Goal: Task Accomplishment & Management: Complete application form

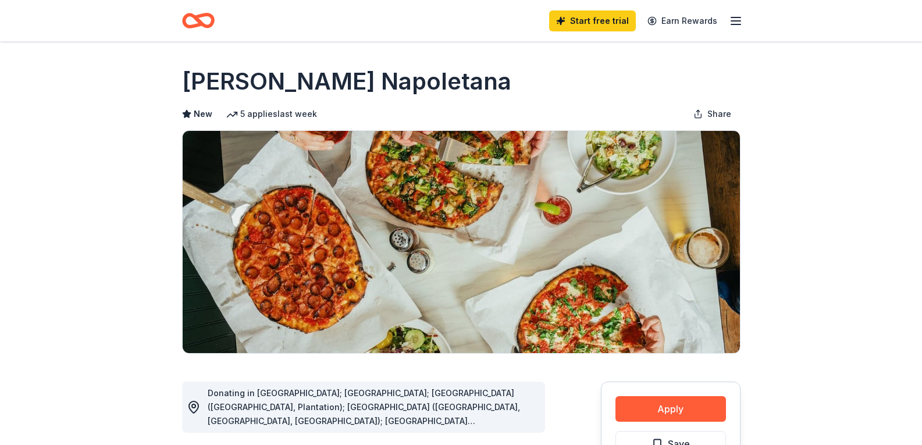
click at [212, 20] on icon "Home" at bounding box center [203, 21] width 18 height 12
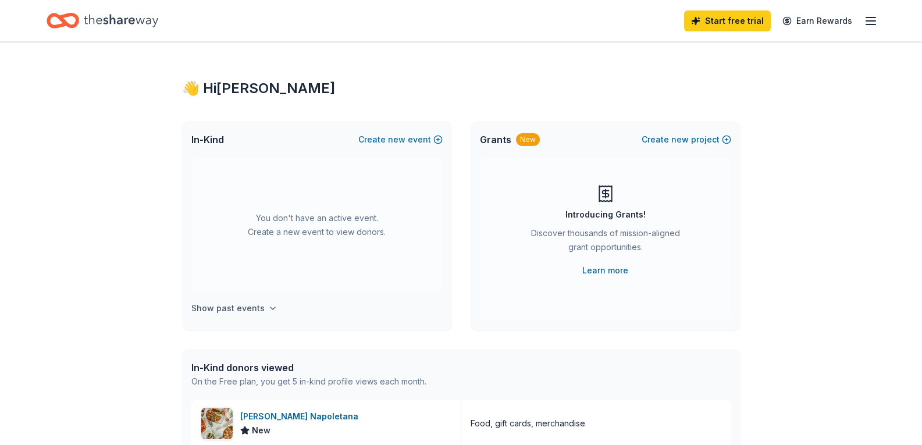
click at [271, 308] on icon "button" at bounding box center [273, 308] width 5 height 2
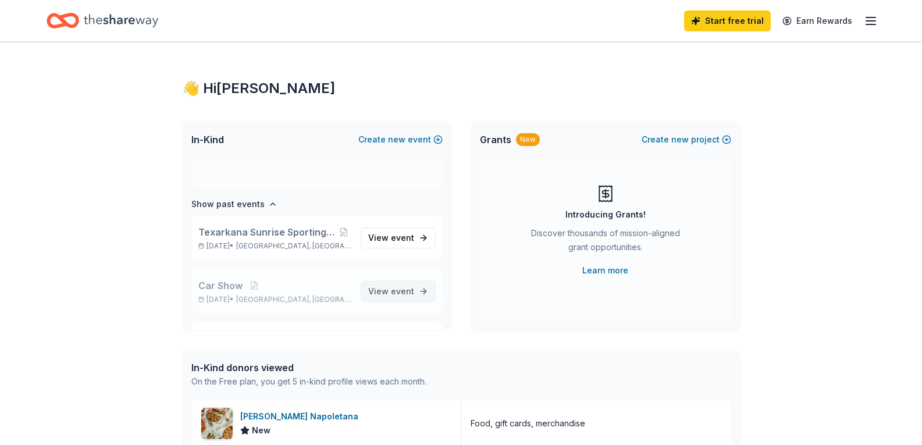
click at [379, 293] on span "View event" at bounding box center [391, 291] width 46 height 14
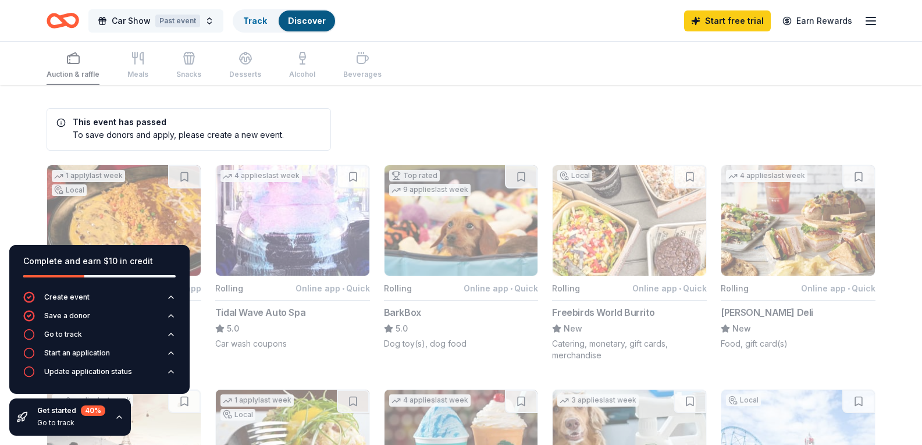
click at [195, 23] on div "Past event" at bounding box center [177, 21] width 45 height 13
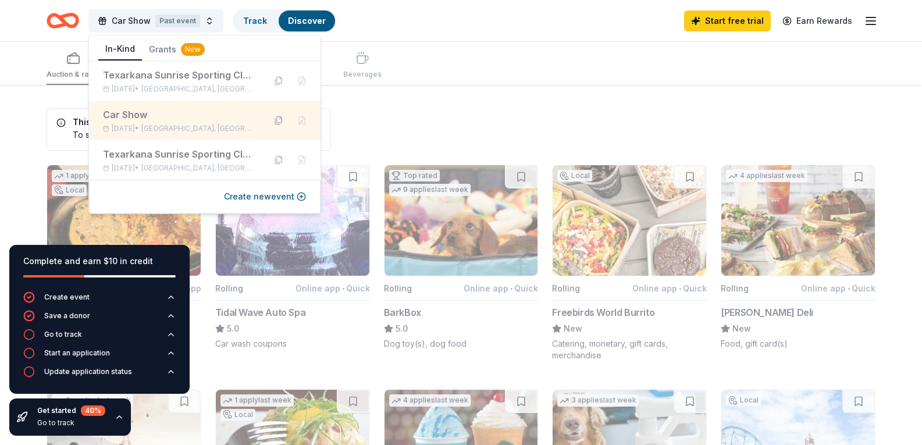
click at [277, 118] on button at bounding box center [278, 120] width 19 height 19
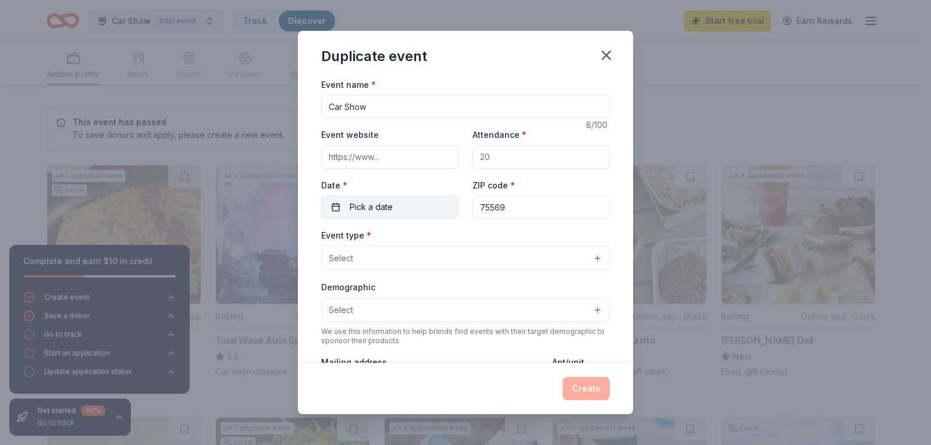
click at [390, 212] on span "Pick a date" at bounding box center [371, 207] width 43 height 14
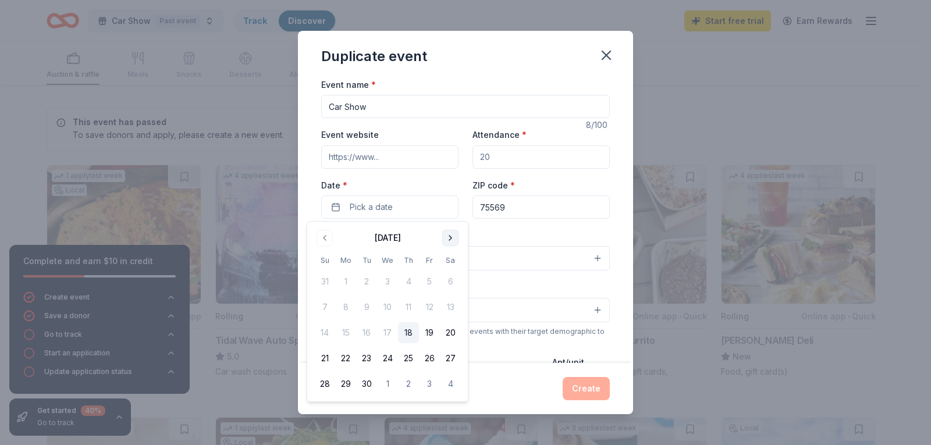
click at [453, 240] on button "Go to next month" at bounding box center [450, 238] width 16 height 16
click at [451, 332] on button "18" at bounding box center [450, 332] width 21 height 21
click at [510, 379] on div "Create" at bounding box center [465, 388] width 289 height 23
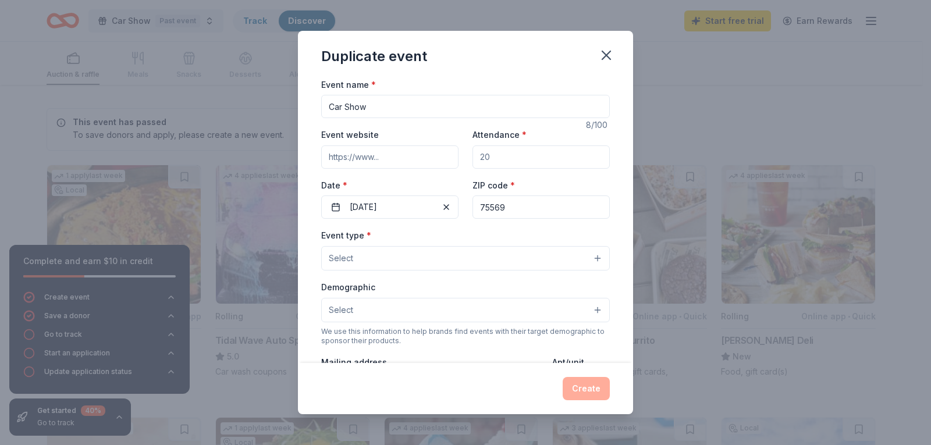
click at [399, 250] on button "Select" at bounding box center [465, 258] width 289 height 24
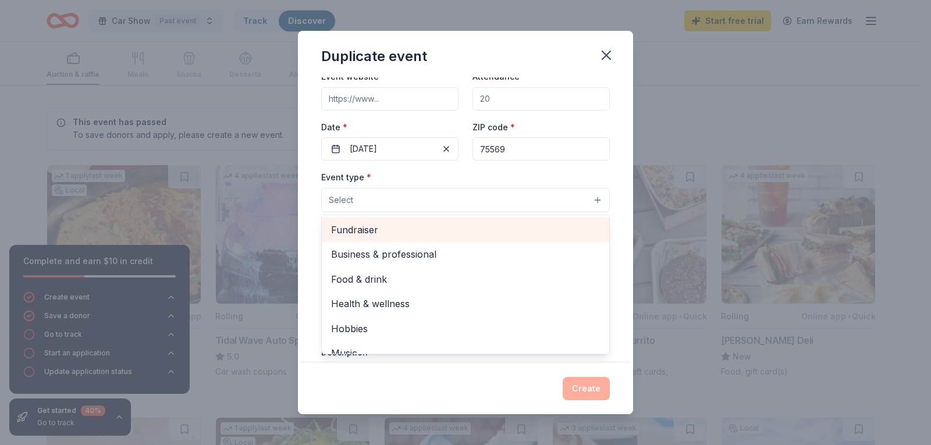
click at [369, 233] on span "Fundraiser" at bounding box center [465, 229] width 269 height 15
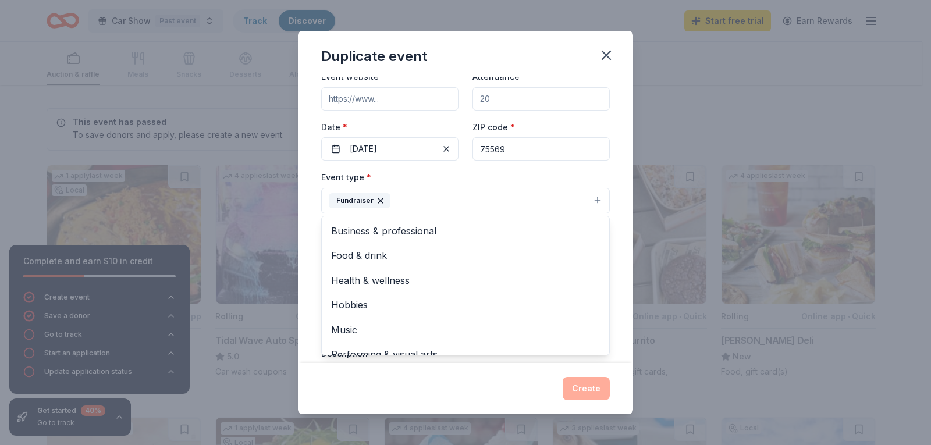
click at [439, 176] on div "Event type * Fundraiser Business & professional Food & drink Health & wellness …" at bounding box center [465, 192] width 289 height 44
click at [398, 258] on button "Select" at bounding box center [465, 253] width 289 height 24
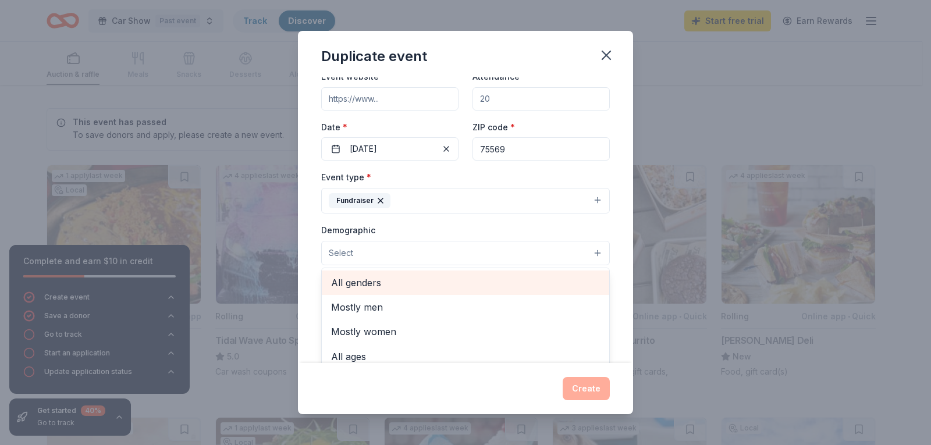
click at [379, 281] on span "All genders" at bounding box center [465, 282] width 269 height 15
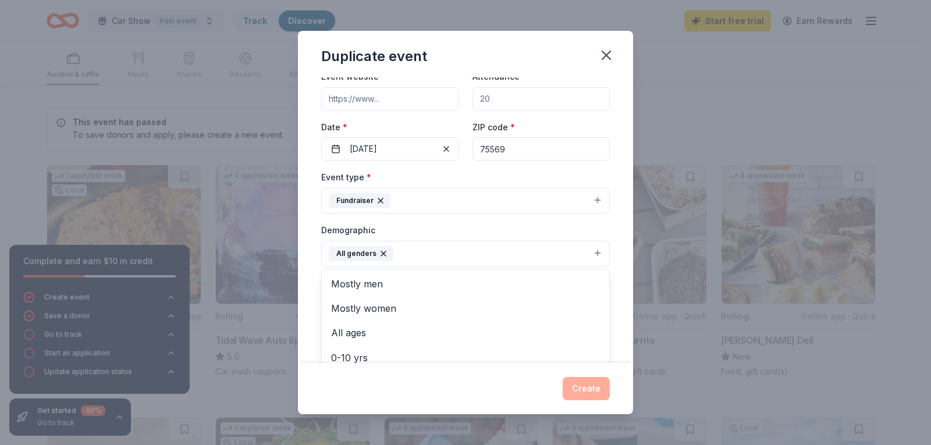
click at [455, 225] on div "Demographic All genders Mostly men Mostly women All ages 0-10 yrs 10-20 yrs 20-…" at bounding box center [465, 245] width 289 height 44
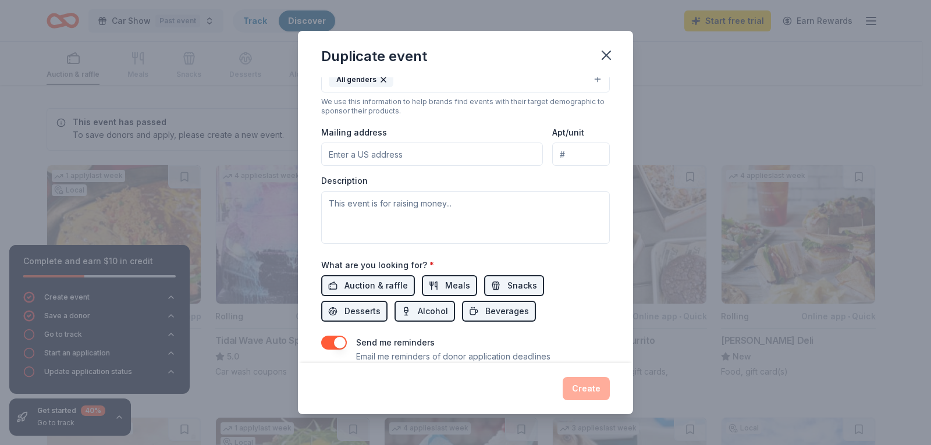
scroll to position [233, 0]
click at [395, 152] on input "Mailing address" at bounding box center [432, 153] width 222 height 23
type input "4 Serenity Lane"
click at [393, 283] on span "Auction & raffle" at bounding box center [375, 285] width 63 height 14
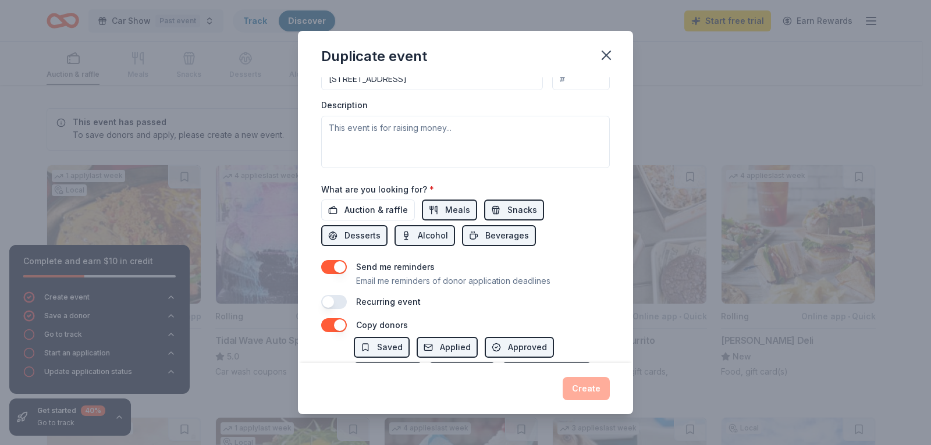
scroll to position [291, 0]
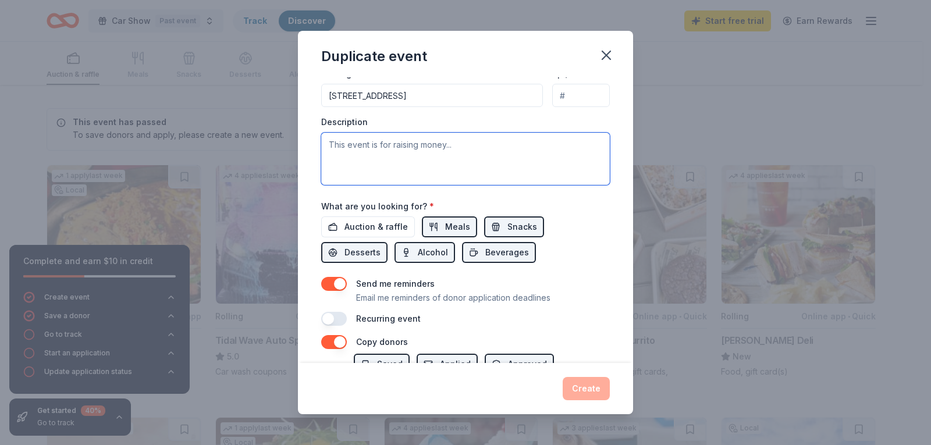
click at [383, 156] on textarea at bounding box center [465, 159] width 289 height 52
type textarea "T"
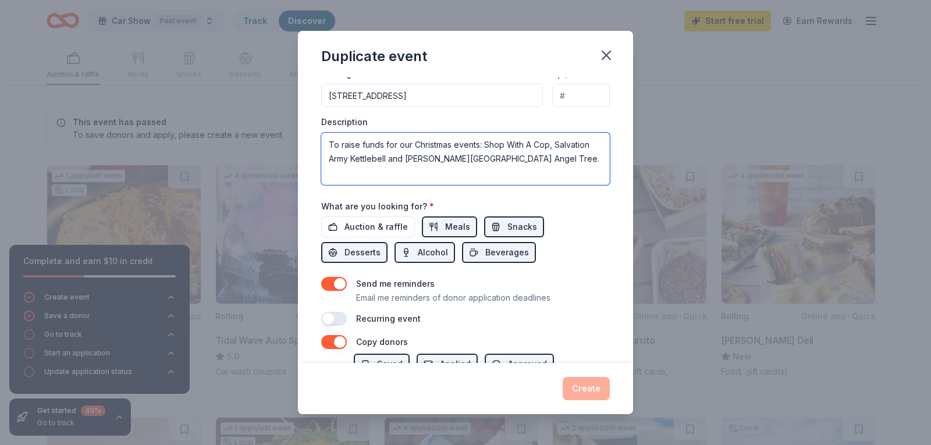
click at [525, 162] on textarea "To raise funds for our Christmas events: Shop With A Cop, Salvation Army Kettle…" at bounding box center [465, 159] width 289 height 52
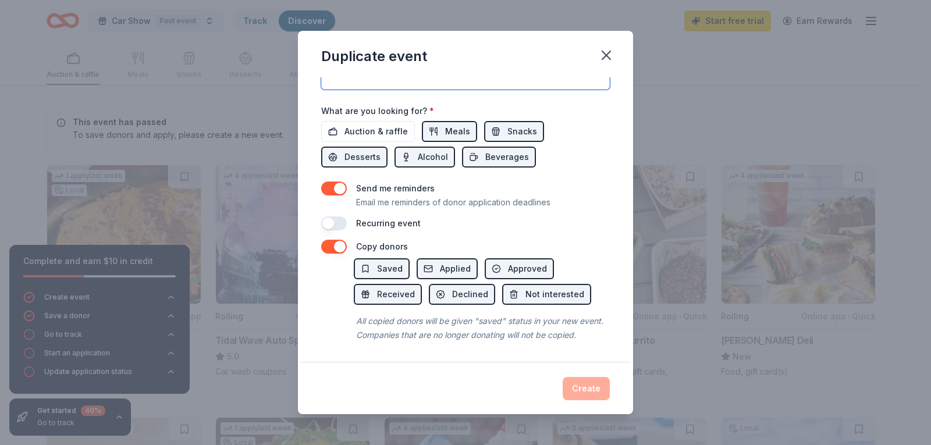
scroll to position [400, 0]
type textarea "To raise funds for our Christmas events: Shop With A Cop, Salvation Army Kettle…"
click at [485, 219] on div "Event name * Car Show 8 /100 Event website Attendance * Date * 10/18/2025 ZIP c…" at bounding box center [465, 220] width 335 height 286
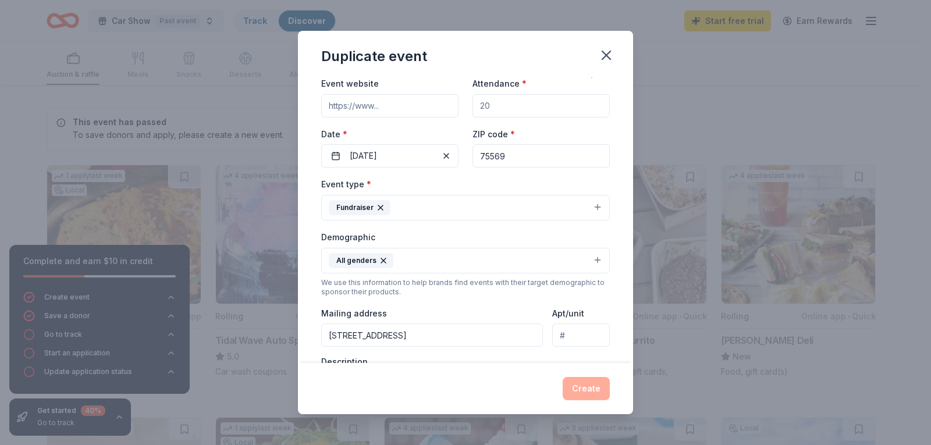
scroll to position [0, 0]
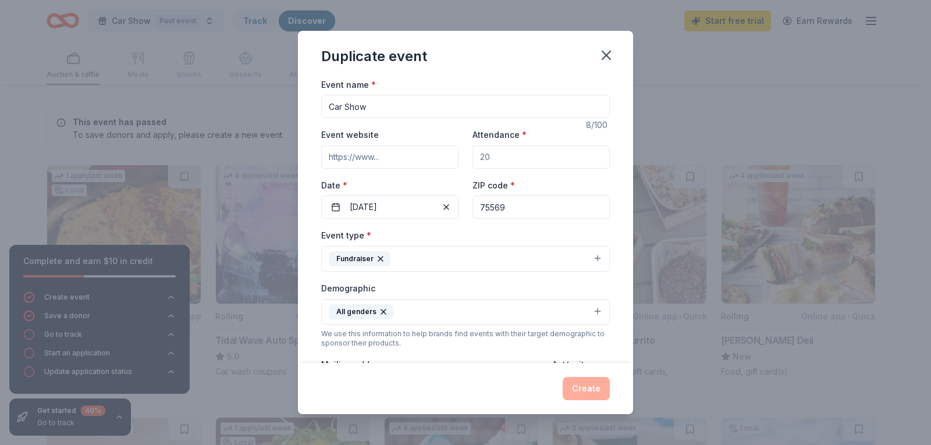
click at [518, 226] on div "Event name * Car Show 8 /100 Event website Attendance * Date * 10/18/2025 ZIP c…" at bounding box center [465, 347] width 289 height 540
click at [490, 163] on input "Attendance *" at bounding box center [540, 156] width 137 height 23
type input "250"
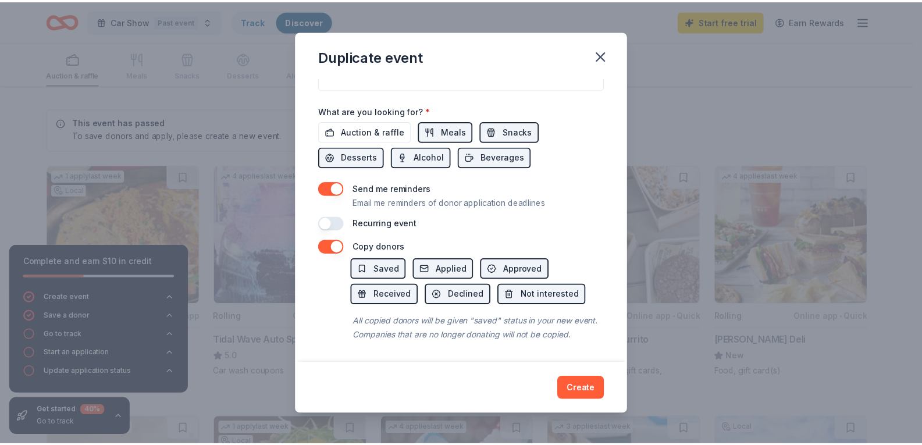
scroll to position [400, 0]
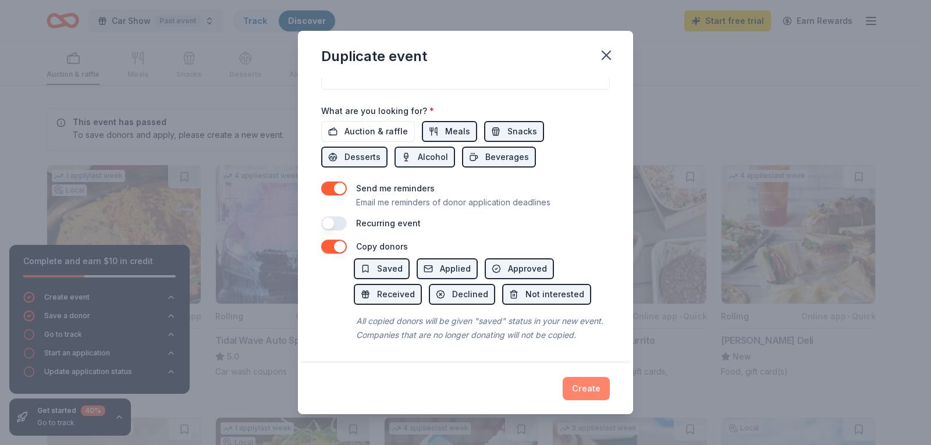
click at [584, 392] on button "Create" at bounding box center [586, 388] width 47 height 23
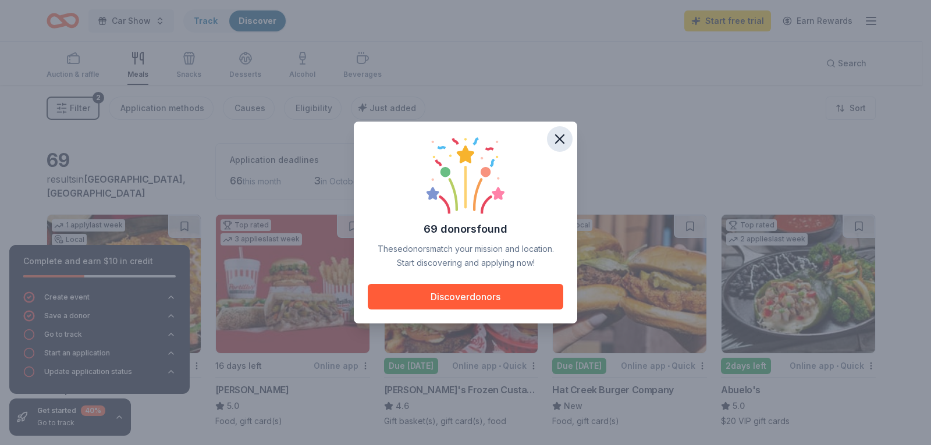
click at [563, 138] on icon "button" at bounding box center [559, 139] width 16 height 16
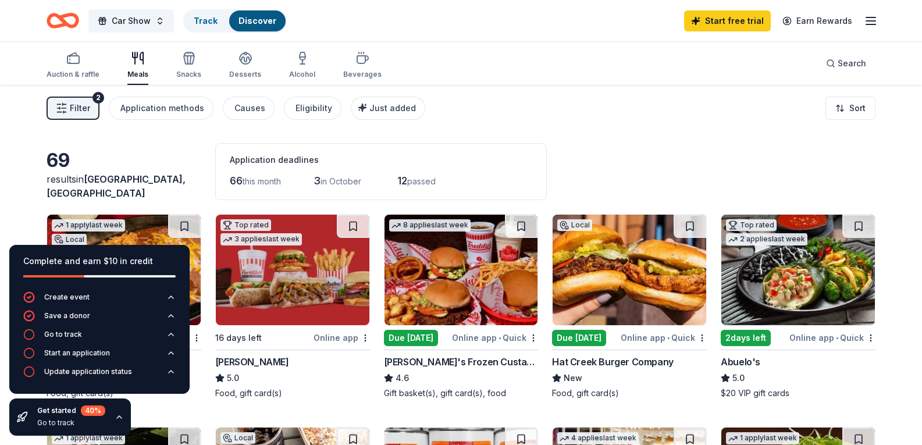
click at [74, 112] on span "Filter" at bounding box center [80, 108] width 20 height 14
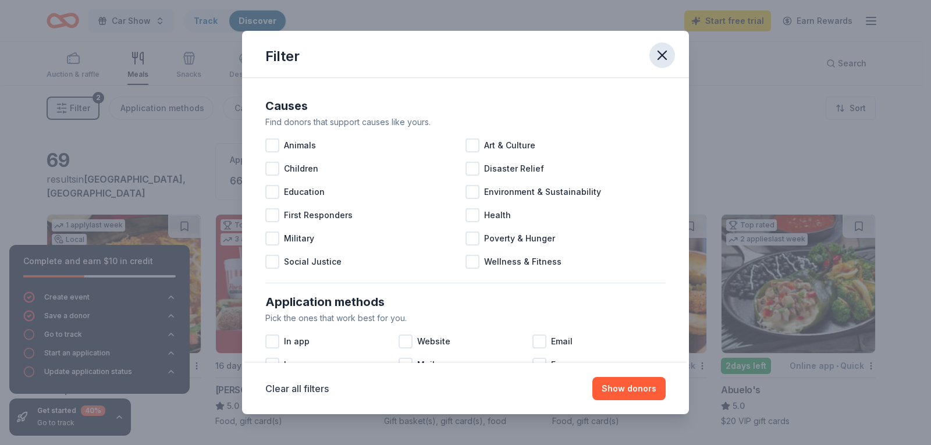
click at [661, 50] on icon "button" at bounding box center [662, 55] width 16 height 16
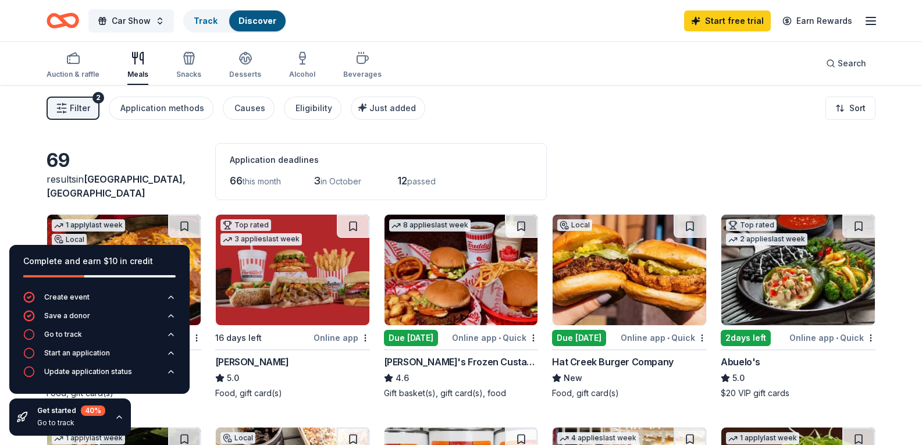
click at [486, 63] on div "Auction & raffle Meals Snacks Desserts Alcohol Beverages Search" at bounding box center [461, 63] width 829 height 43
click at [407, 182] on span "12" at bounding box center [402, 181] width 10 height 12
drag, startPoint x: 508, startPoint y: 86, endPoint x: 505, endPoint y: 80, distance: 6.3
click at [536, 113] on div "Filter 2 Application methods Causes Eligibility Just added Sort" at bounding box center [461, 108] width 922 height 47
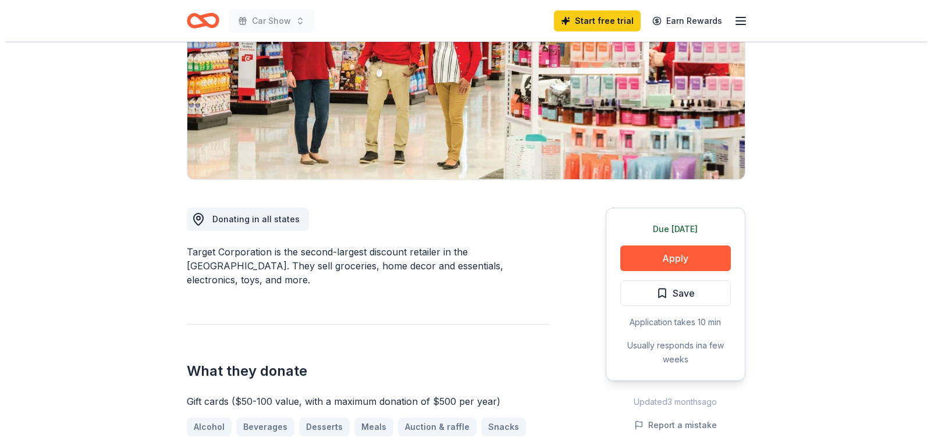
scroll to position [175, 0]
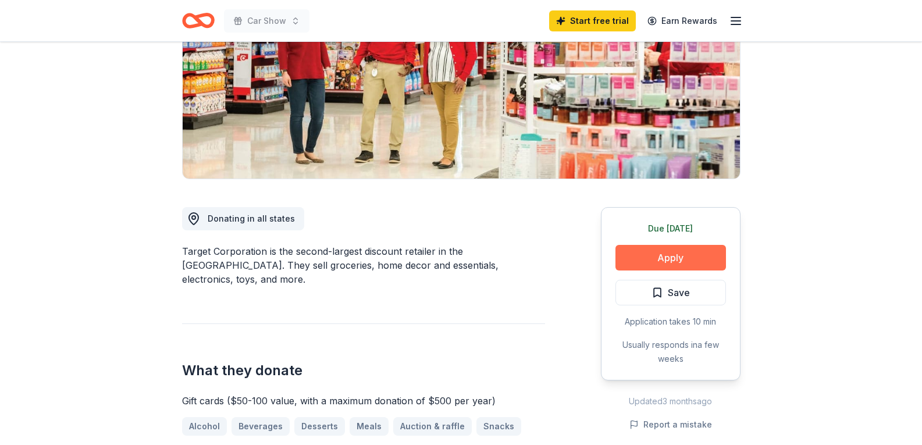
click at [674, 257] on button "Apply" at bounding box center [670, 258] width 111 height 26
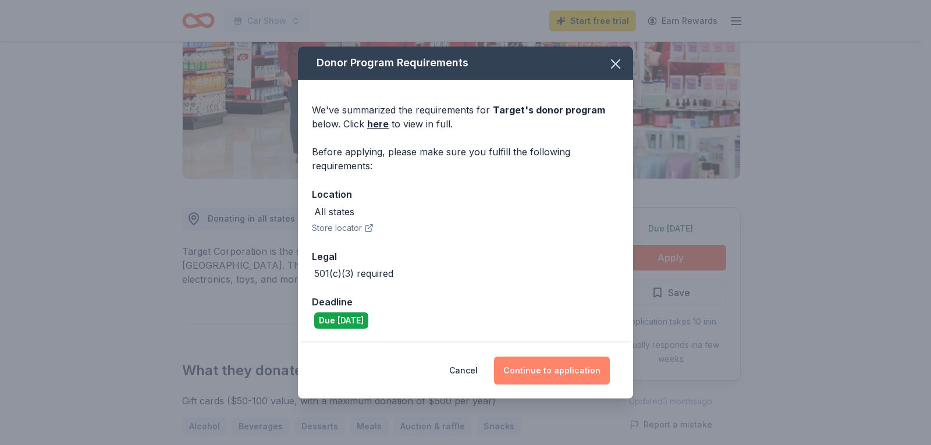
click at [555, 372] on button "Continue to application" at bounding box center [552, 371] width 116 height 28
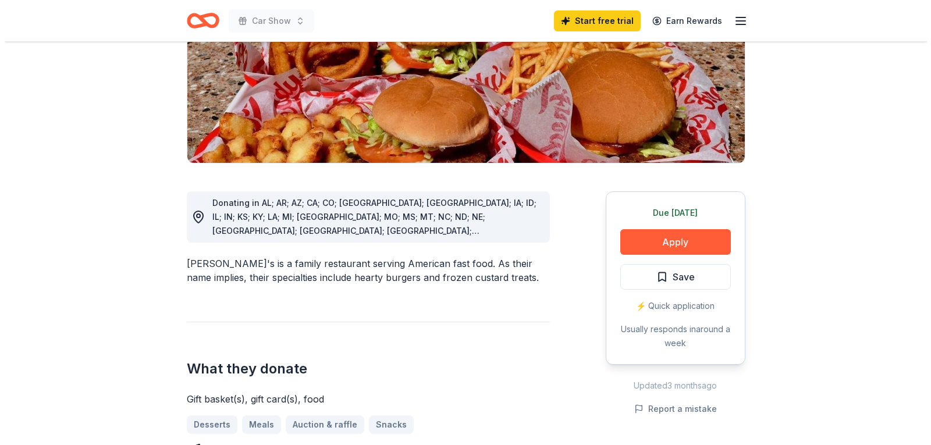
scroll to position [233, 0]
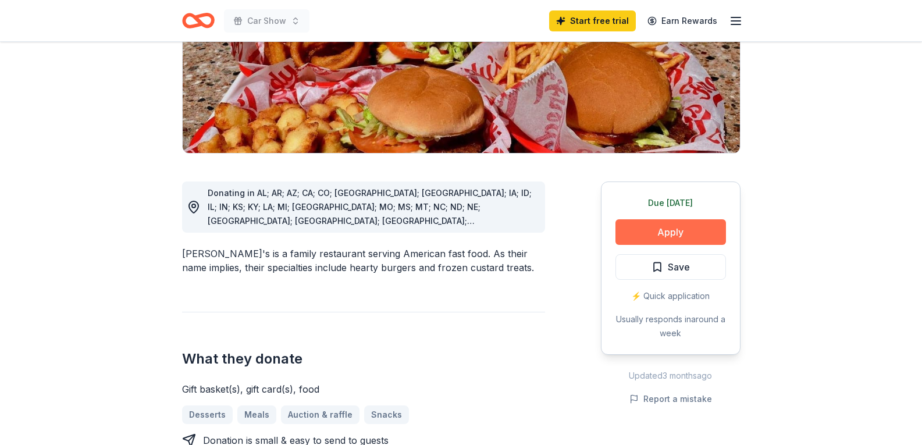
click at [668, 219] on button "Apply" at bounding box center [670, 232] width 111 height 26
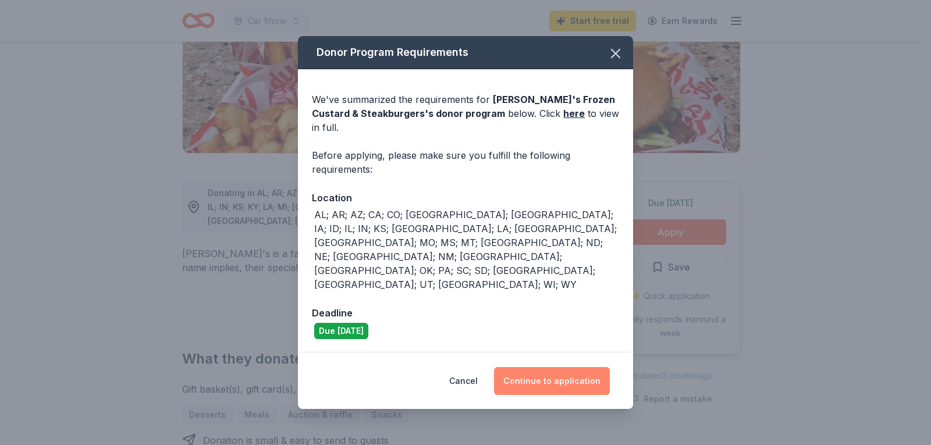
click at [549, 367] on button "Continue to application" at bounding box center [552, 381] width 116 height 28
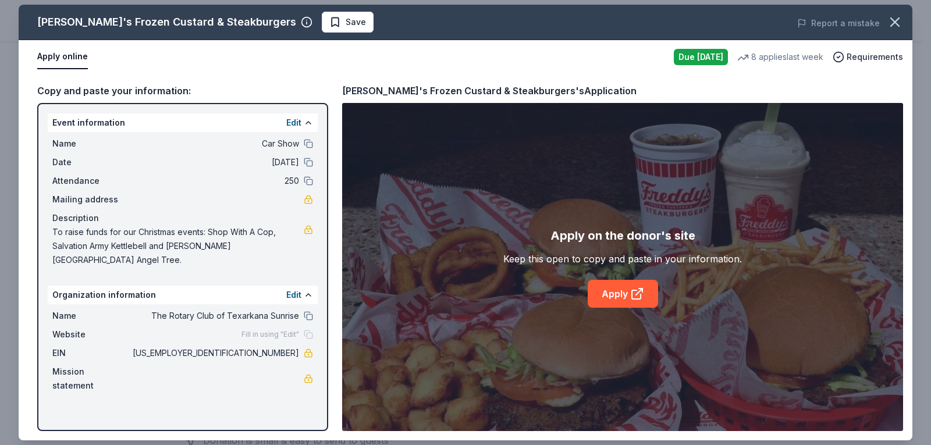
click at [289, 330] on span "Fill in using "Edit"" at bounding box center [270, 334] width 58 height 9
click at [308, 330] on div "Fill in using "Edit"" at bounding box center [277, 334] width 72 height 9
click at [309, 290] on button at bounding box center [308, 294] width 9 height 9
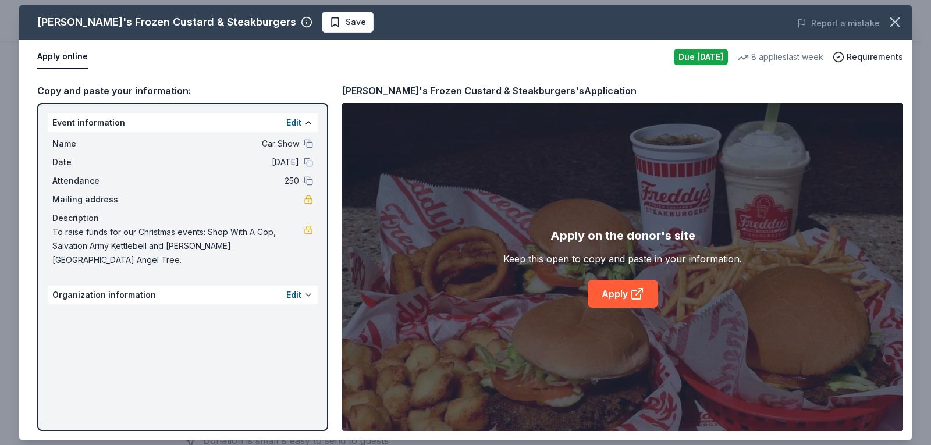
click at [309, 290] on button at bounding box center [308, 294] width 9 height 9
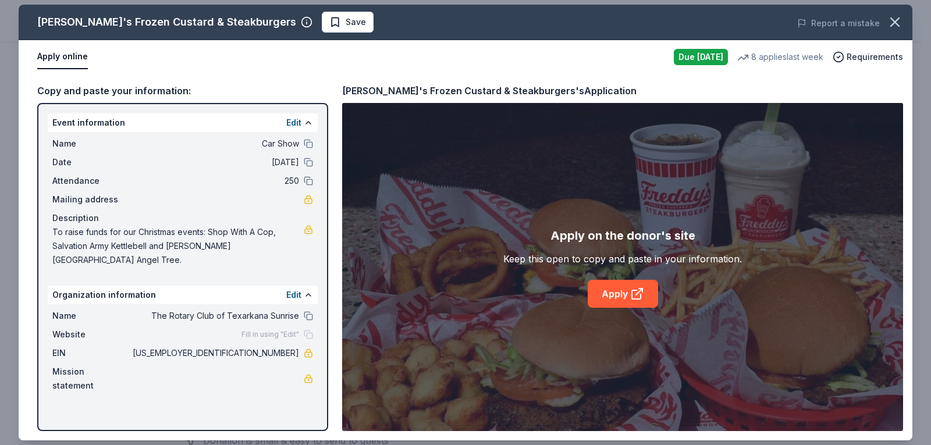
click at [103, 328] on span "Website" at bounding box center [91, 335] width 78 height 14
click at [90, 328] on span "Website" at bounding box center [91, 335] width 78 height 14
click at [606, 290] on link "Apply" at bounding box center [623, 294] width 70 height 28
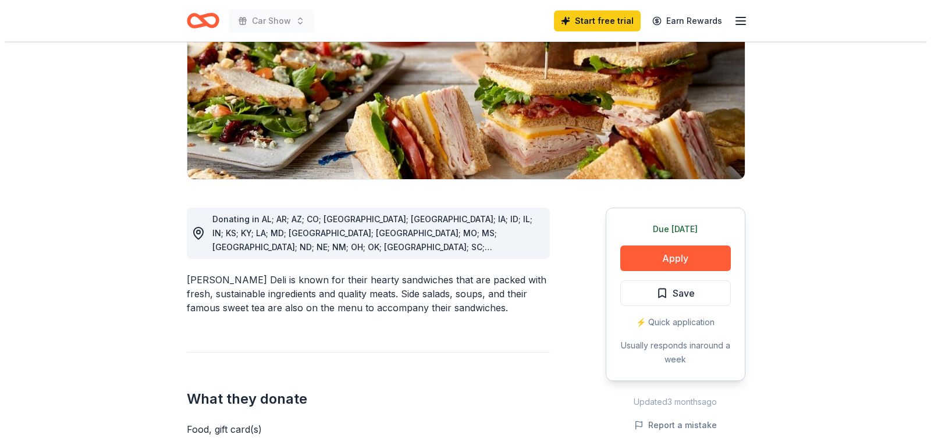
scroll to position [175, 0]
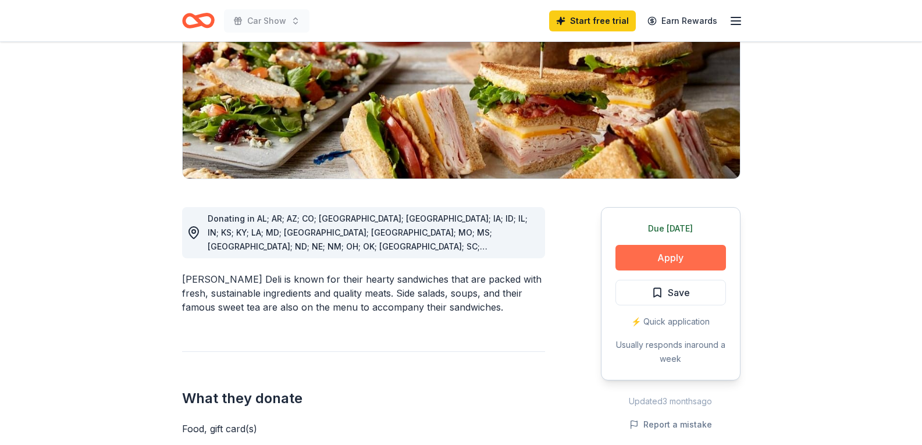
click at [651, 257] on button "Apply" at bounding box center [670, 258] width 111 height 26
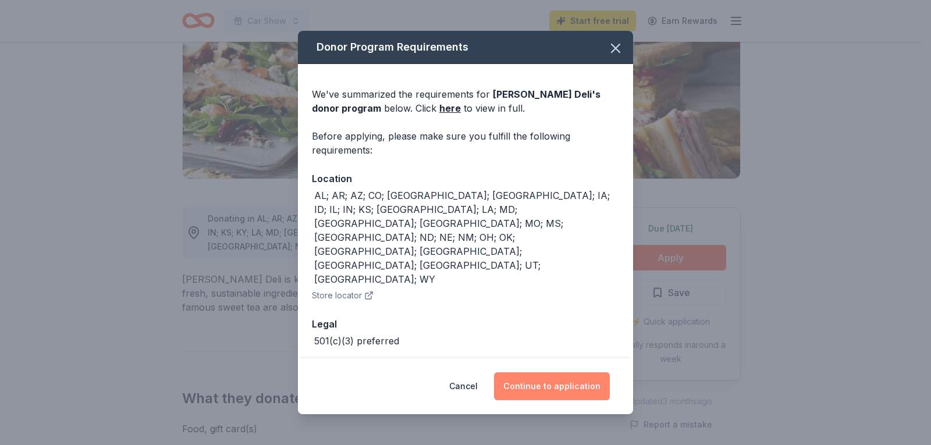
click at [549, 372] on button "Continue to application" at bounding box center [552, 386] width 116 height 28
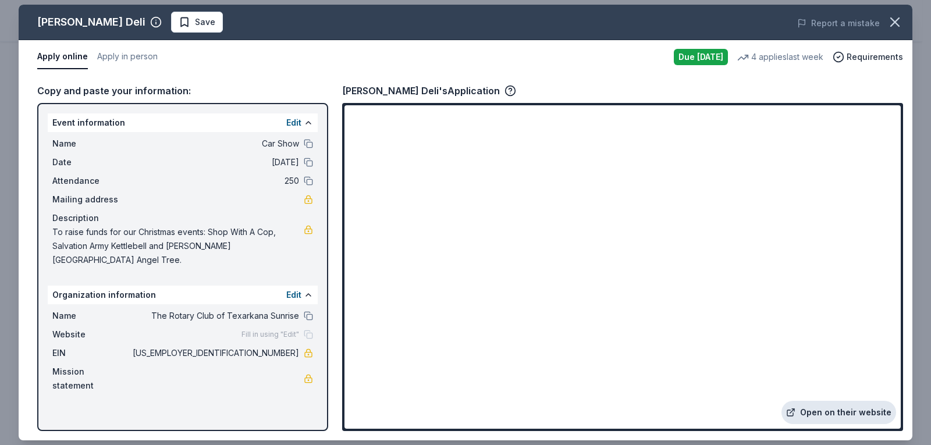
click at [813, 411] on link "Open on their website" at bounding box center [838, 412] width 115 height 23
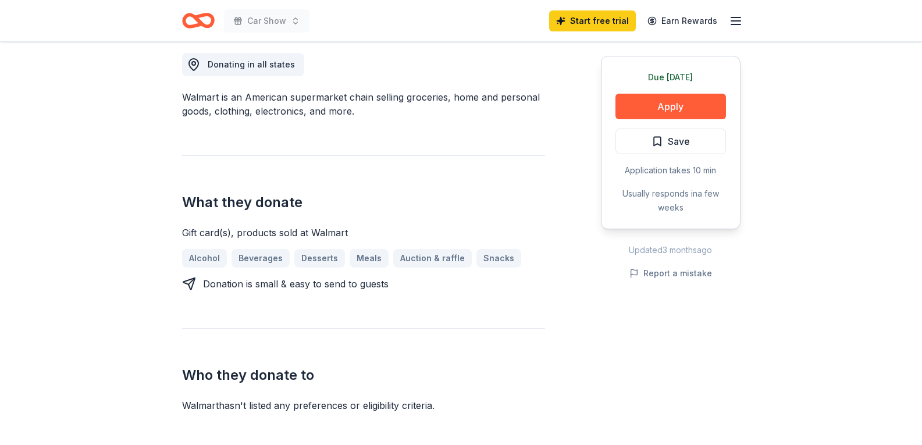
scroll to position [349, 0]
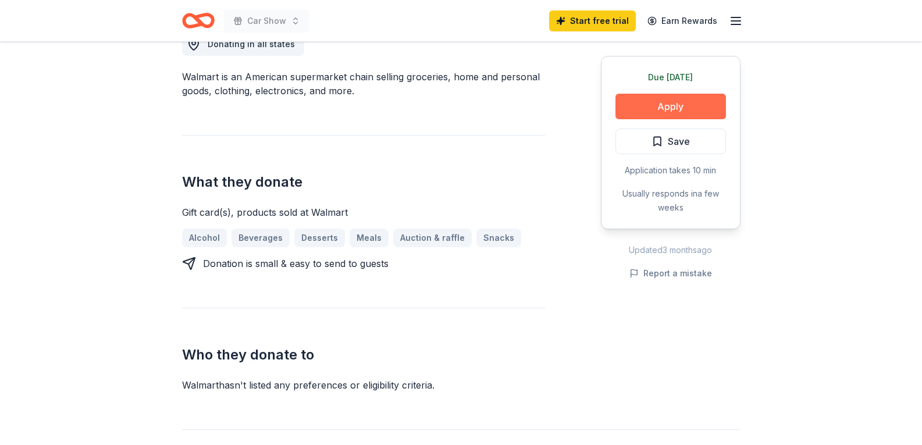
click at [677, 105] on button "Apply" at bounding box center [670, 107] width 111 height 26
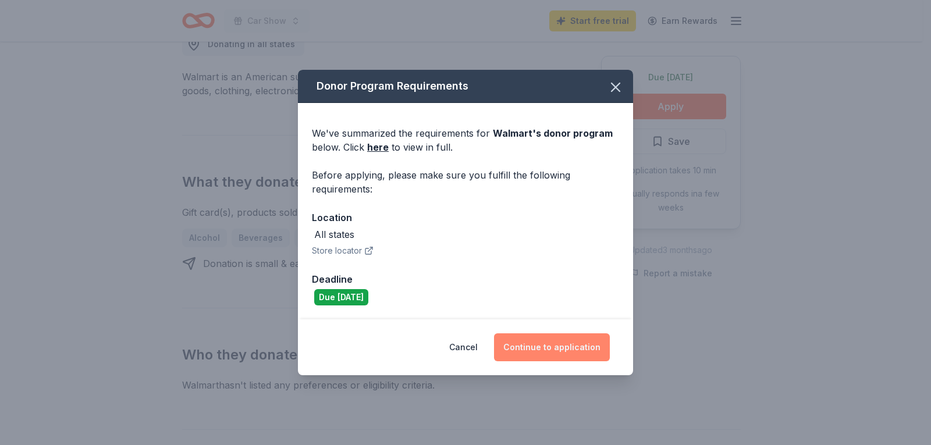
click at [554, 360] on button "Continue to application" at bounding box center [552, 347] width 116 height 28
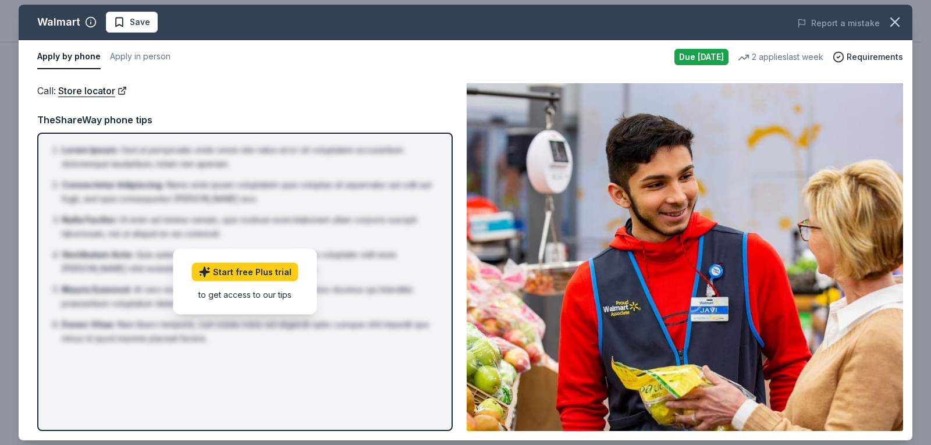
click at [426, 243] on ol "[PERSON_NAME] : Sed ut perspiciatis unde omnis iste natus error sit voluptatem …" at bounding box center [245, 244] width 394 height 202
click at [351, 359] on div "[PERSON_NAME] : Sed ut perspiciatis unde omnis iste natus error sit voluptatem …" at bounding box center [244, 282] width 415 height 298
click at [236, 302] on div "Start free Plus trial to get access to our tips" at bounding box center [245, 282] width 144 height 66
click at [238, 296] on div "to get access to our tips" at bounding box center [245, 295] width 106 height 12
click at [156, 56] on button "Apply in person" at bounding box center [140, 57] width 61 height 24
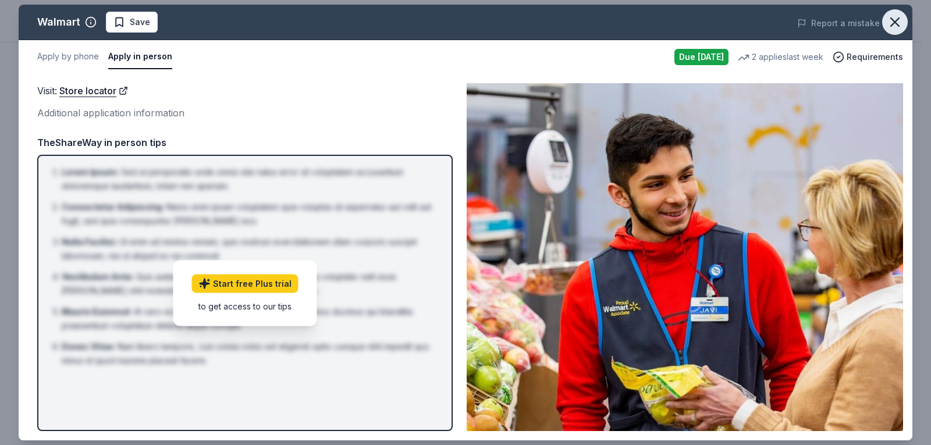
click at [897, 20] on icon "button" at bounding box center [895, 22] width 8 height 8
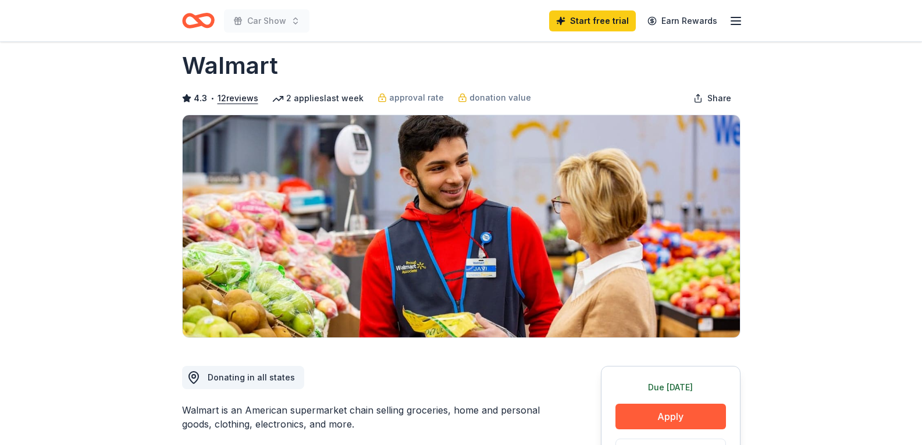
scroll to position [0, 0]
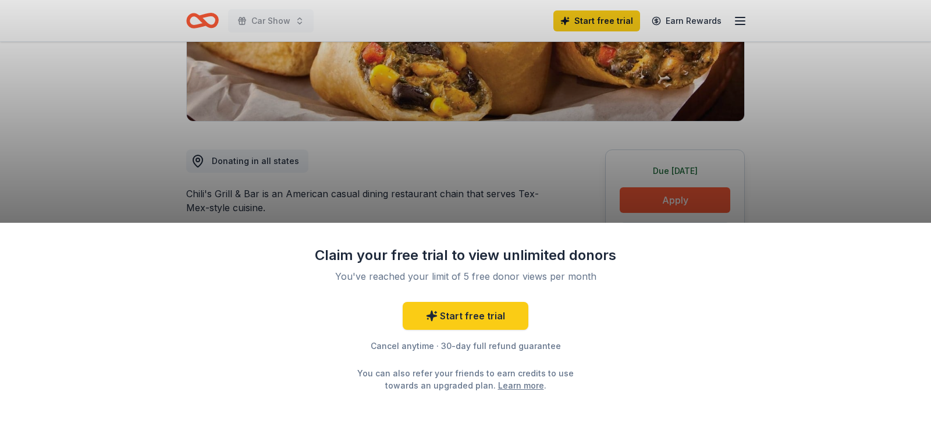
scroll to position [233, 0]
click at [663, 200] on div "Claim your free trial to view unlimited donors You've reached your limit of 5 f…" at bounding box center [465, 222] width 931 height 445
click at [518, 180] on div "Claim your free trial to view unlimited donors You've reached your limit of 5 f…" at bounding box center [465, 222] width 931 height 445
